Goal: Task Accomplishment & Management: Complete application form

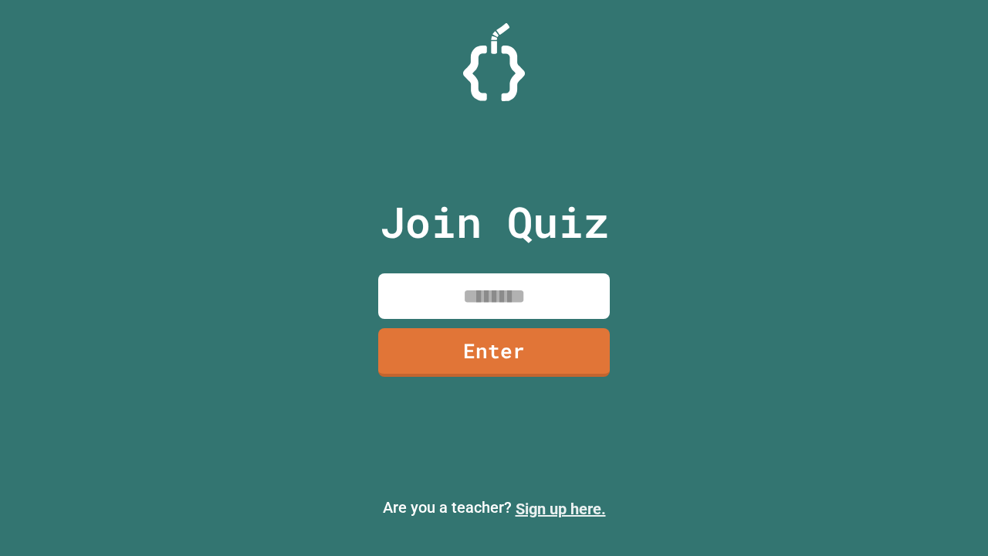
click at [561, 509] on link "Sign up here." at bounding box center [561, 509] width 90 height 19
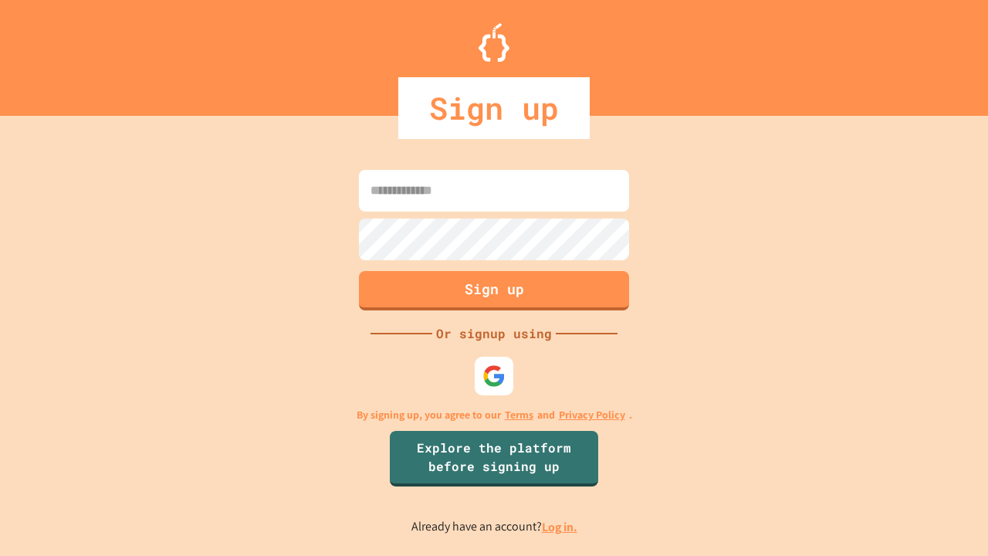
click at [561, 527] on link "Log in." at bounding box center [560, 527] width 36 height 16
